Goal: Task Accomplishment & Management: Manage account settings

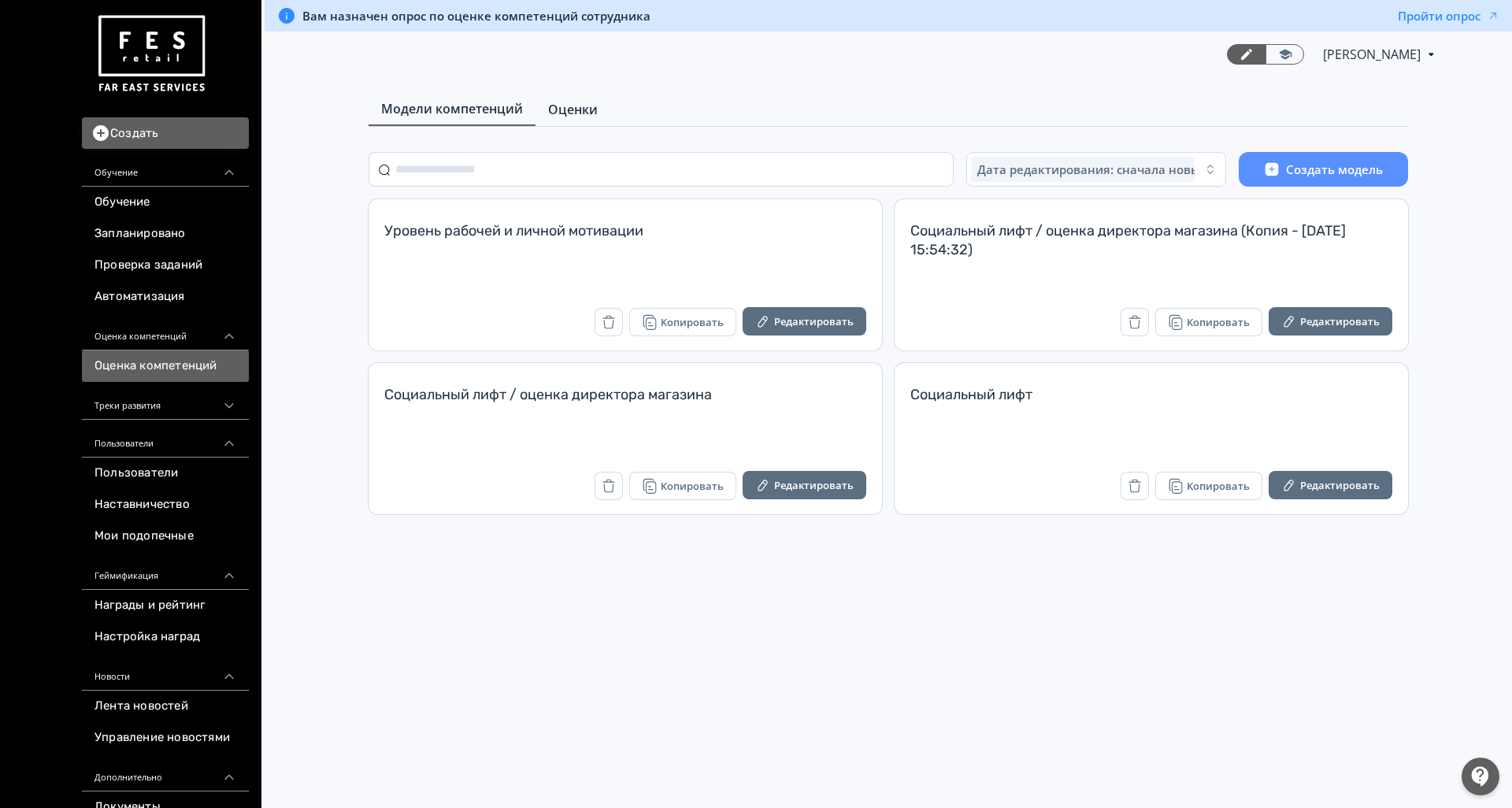
click at [560, 116] on span "Оценки" at bounding box center [573, 110] width 49 height 19
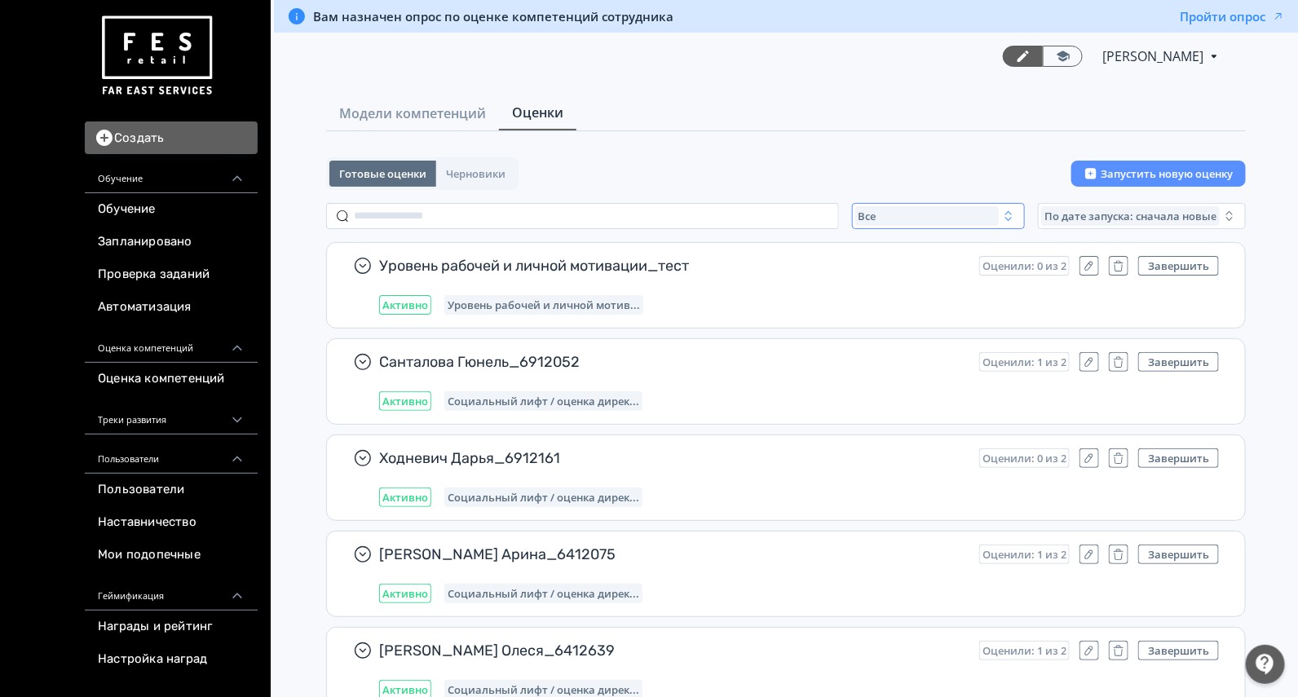
click at [893, 206] on div "Все" at bounding box center [927, 216] width 144 height 20
click at [893, 285] on span "Активные" at bounding box center [903, 283] width 60 height 16
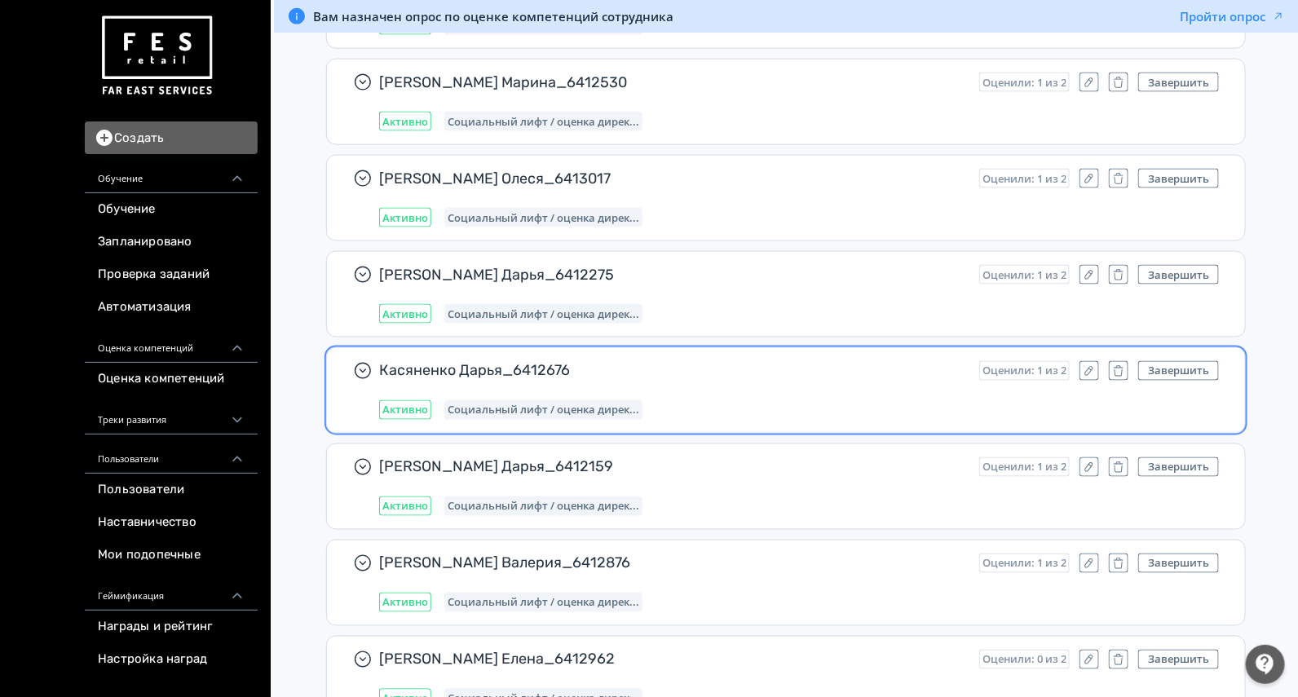
scroll to position [394, 0]
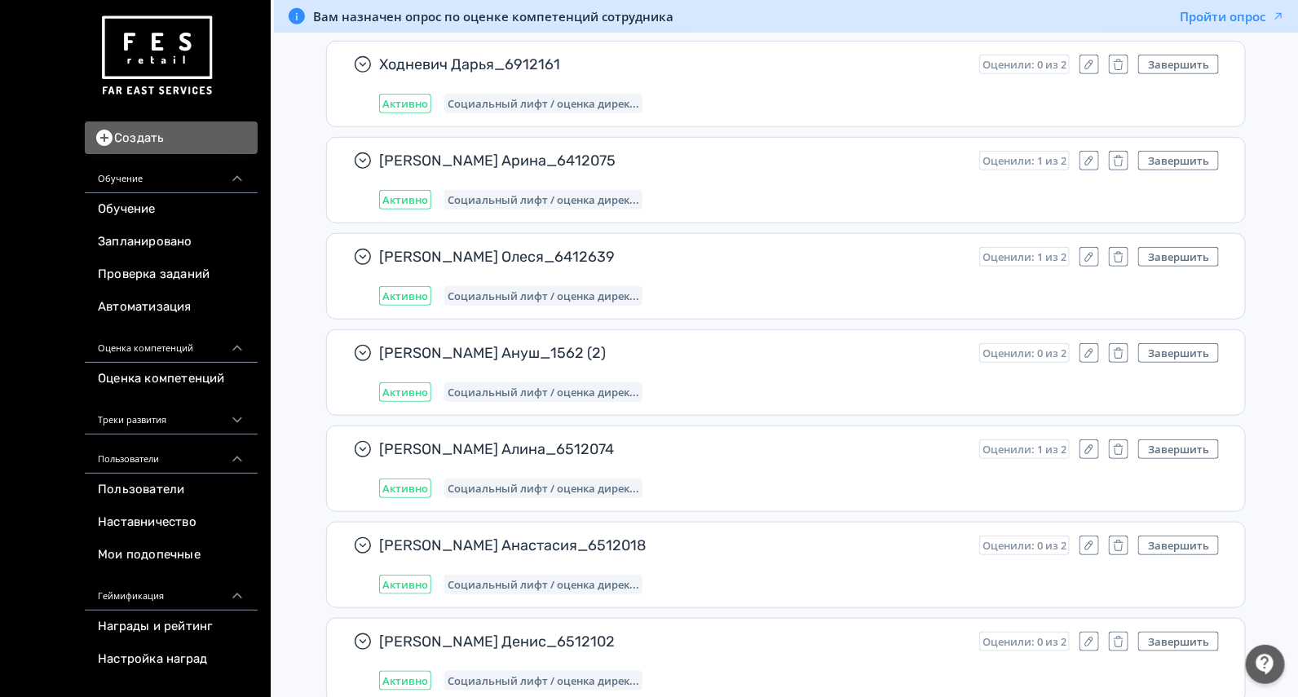
click at [1268, 653] on div at bounding box center [1265, 664] width 39 height 39
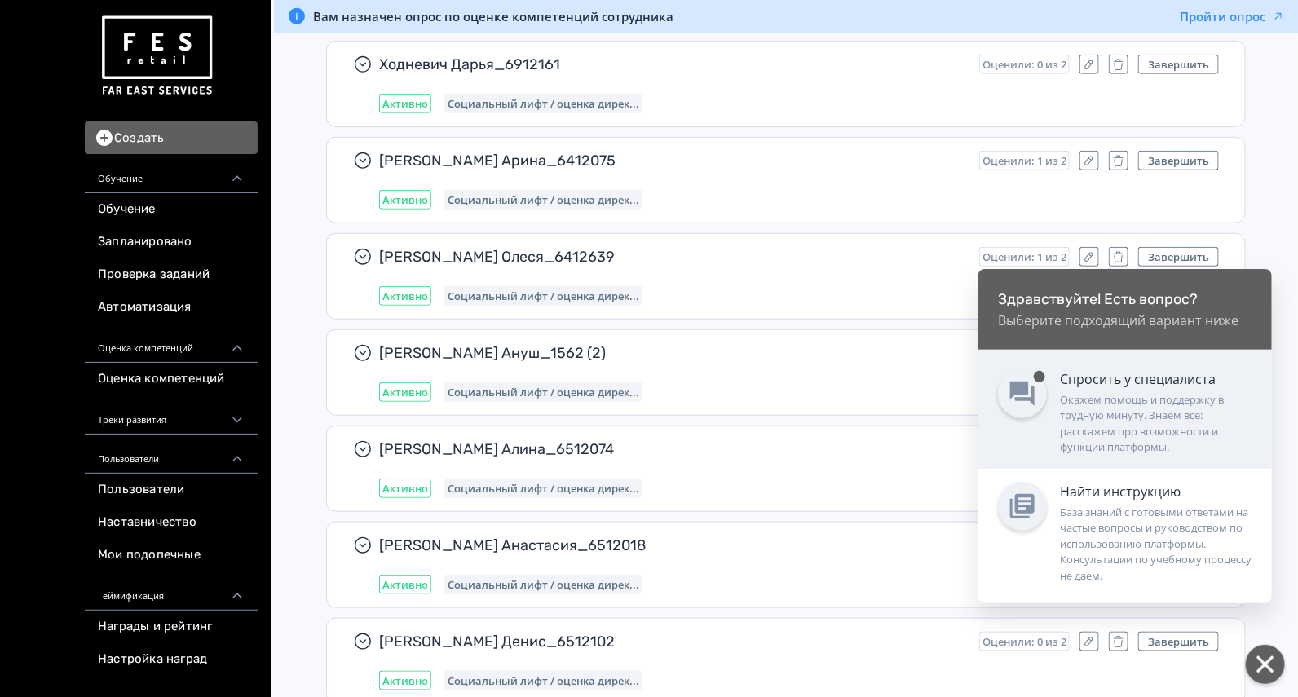
click at [1121, 431] on div "Окажем помощь и поддержку в трудную минуту. Знаем все: расскажем про возможност…" at bounding box center [1156, 424] width 192 height 64
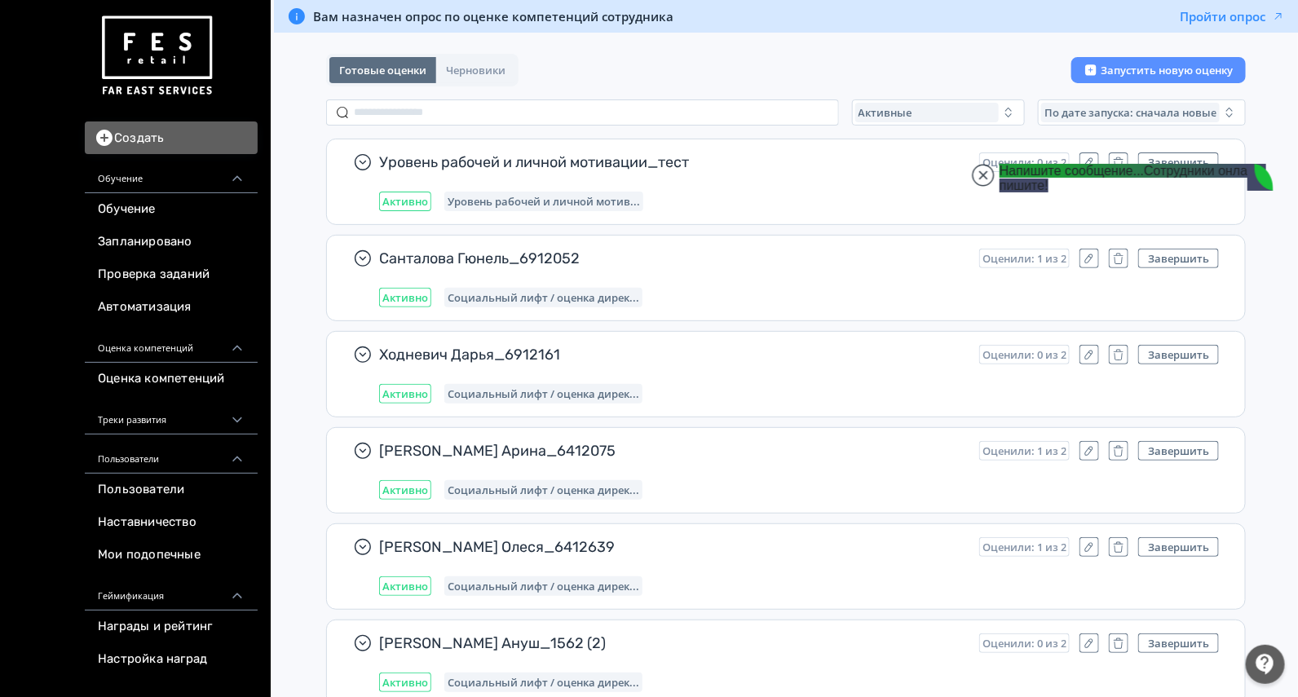
scroll to position [0, 0]
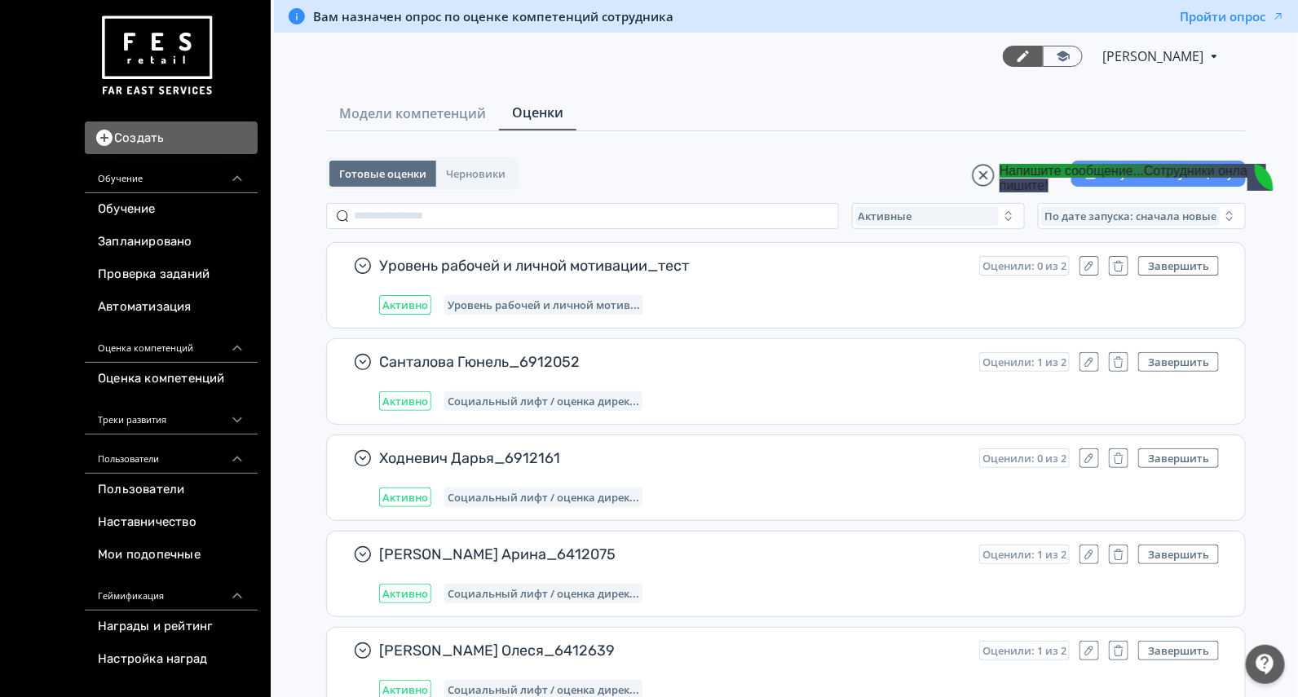
type textarea "**********"
click at [157, 77] on img at bounding box center [156, 56] width 117 height 92
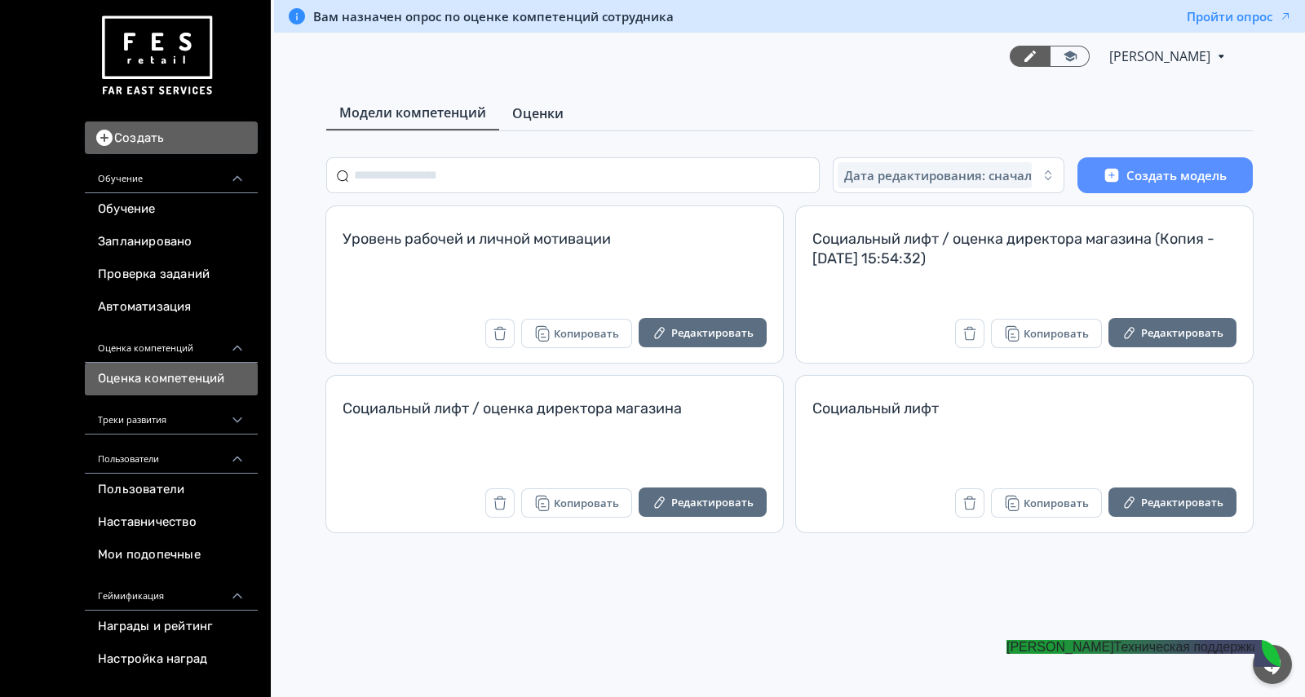
click at [554, 118] on span "Оценки" at bounding box center [537, 114] width 51 height 20
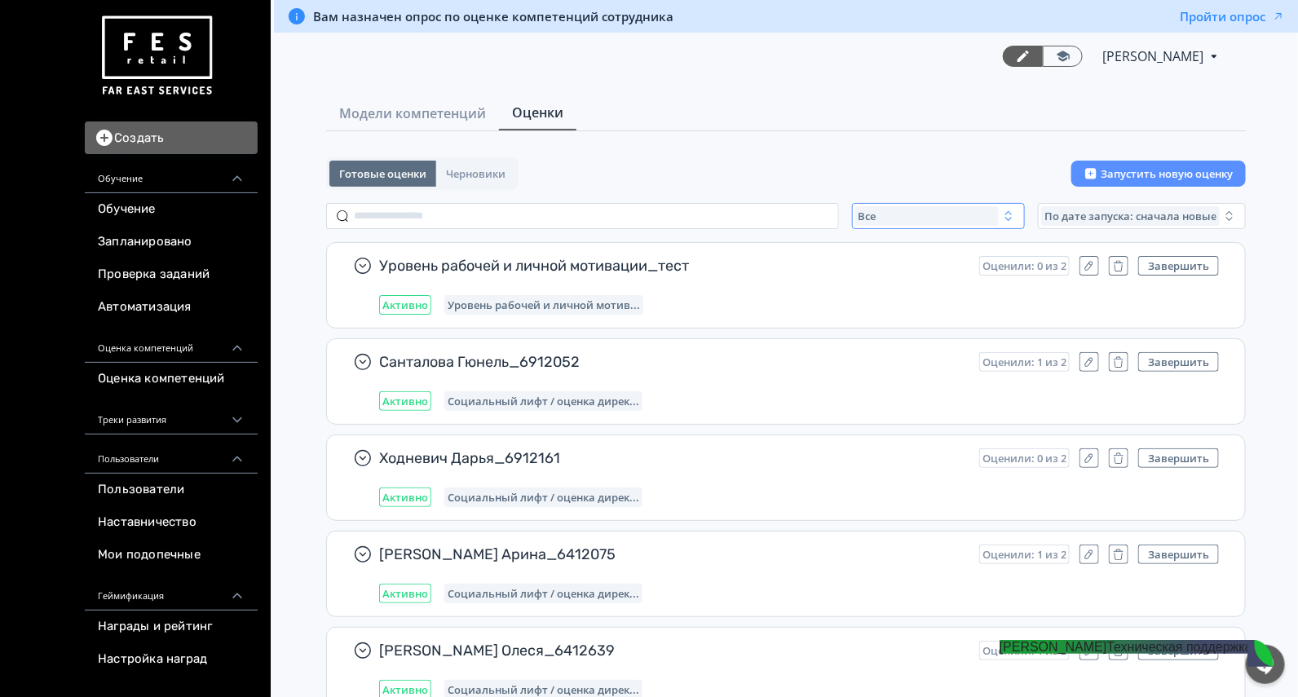
click at [926, 210] on div "Все" at bounding box center [927, 216] width 144 height 20
click at [910, 276] on span "Активные" at bounding box center [903, 283] width 60 height 16
click at [165, 24] on img at bounding box center [156, 56] width 117 height 92
